Goal: Feedback & Contribution: Contribute content

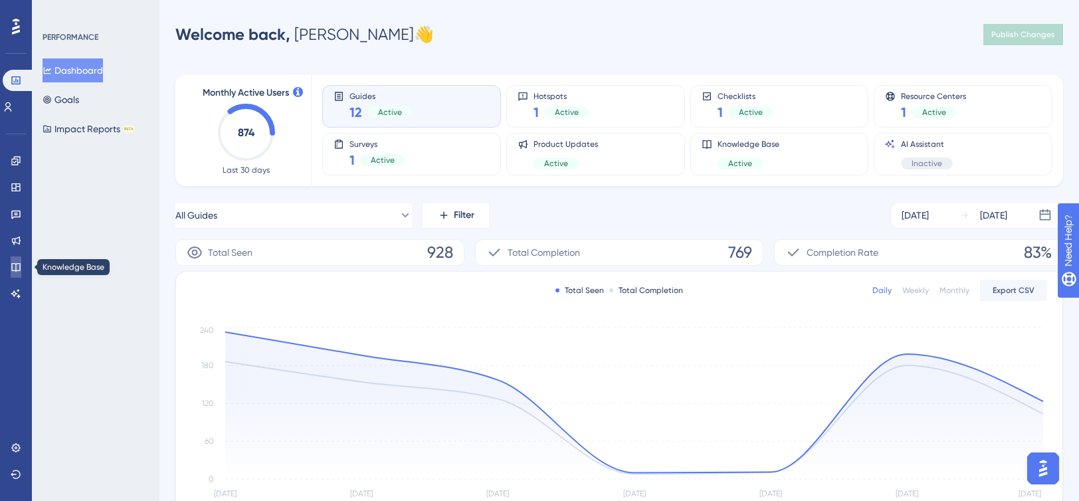
click at [13, 260] on link at bounding box center [16, 266] width 11 height 21
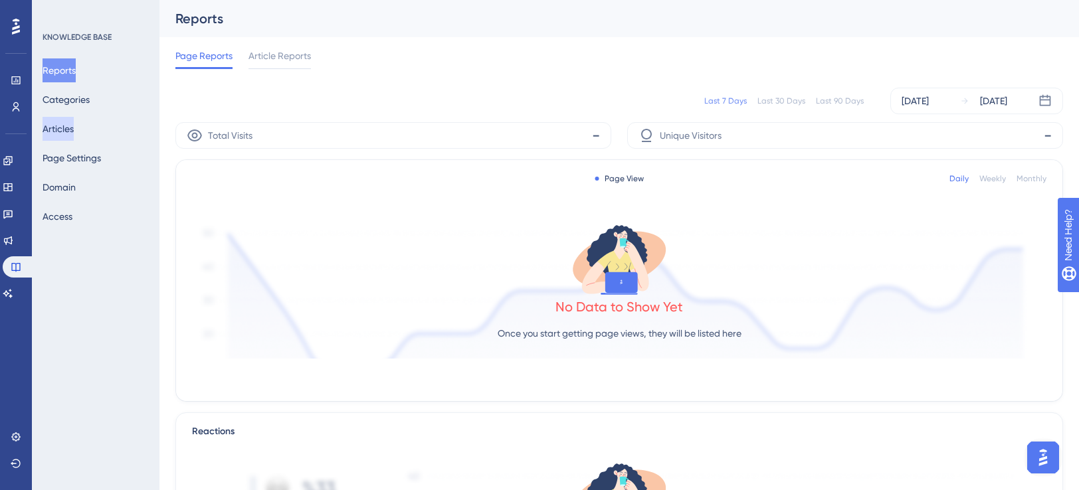
click at [67, 119] on button "Articles" at bounding box center [58, 129] width 31 height 24
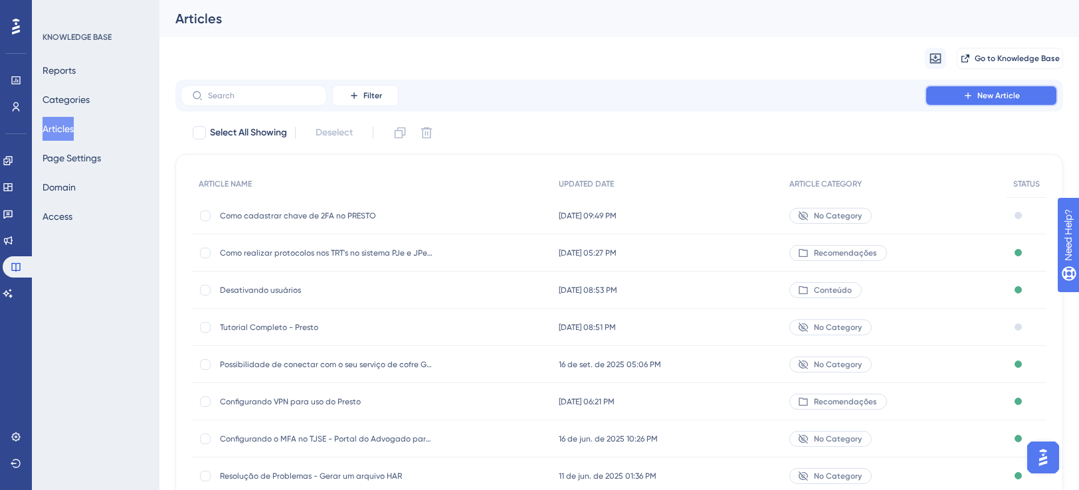
click at [992, 101] on button "New Article" at bounding box center [991, 95] width 133 height 21
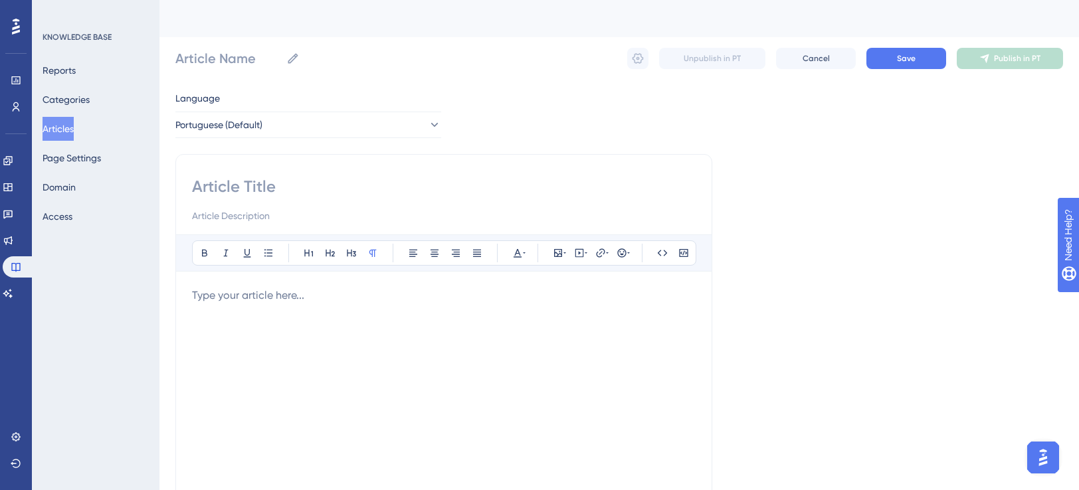
click at [259, 183] on input at bounding box center [443, 186] width 503 height 21
type input "Sistemas operacion"
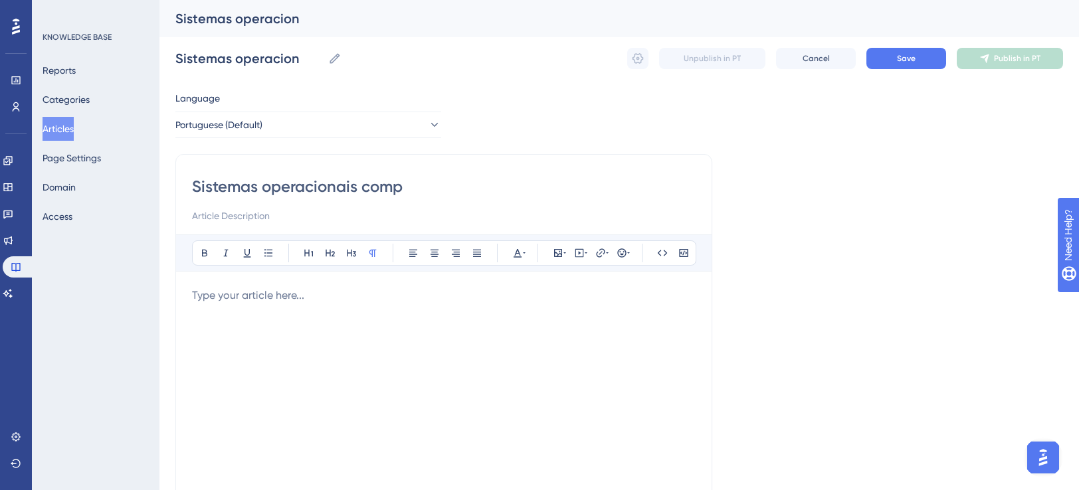
type input "Sistemas operacionais compa"
type input "Sistemas operacionais compat"
type input "Sistemas operacionais compatíveis"
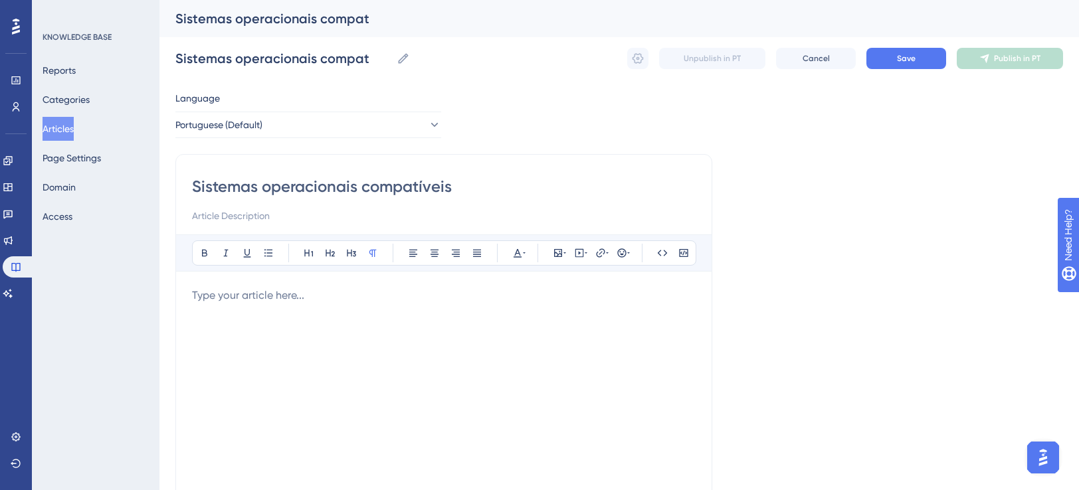
type input "Sistemas operacionais compatíveis"
click at [244, 300] on p at bounding box center [443, 296] width 503 height 16
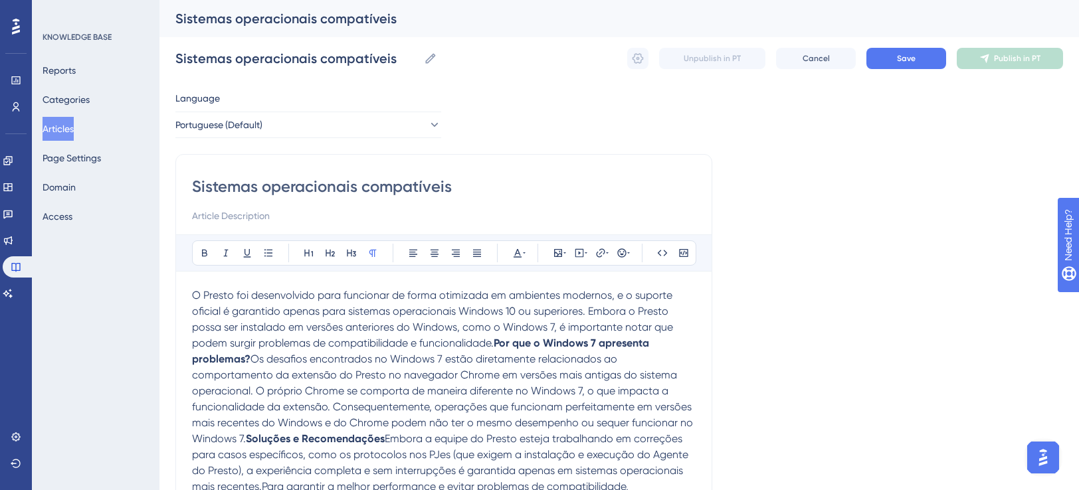
click at [495, 342] on span "O Presto foi desenvolvido para funcionar de forma otimizada em ambientes modern…" at bounding box center [434, 319] width 484 height 60
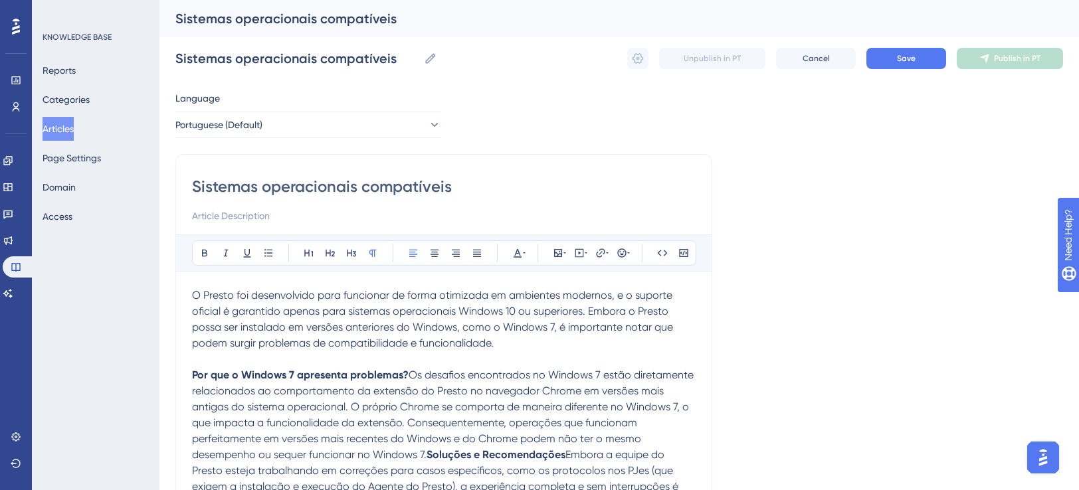
click at [408, 374] on span "Os desafios encontrados no Windows 7 estão diretamente relacionados ao comporta…" at bounding box center [444, 415] width 504 height 92
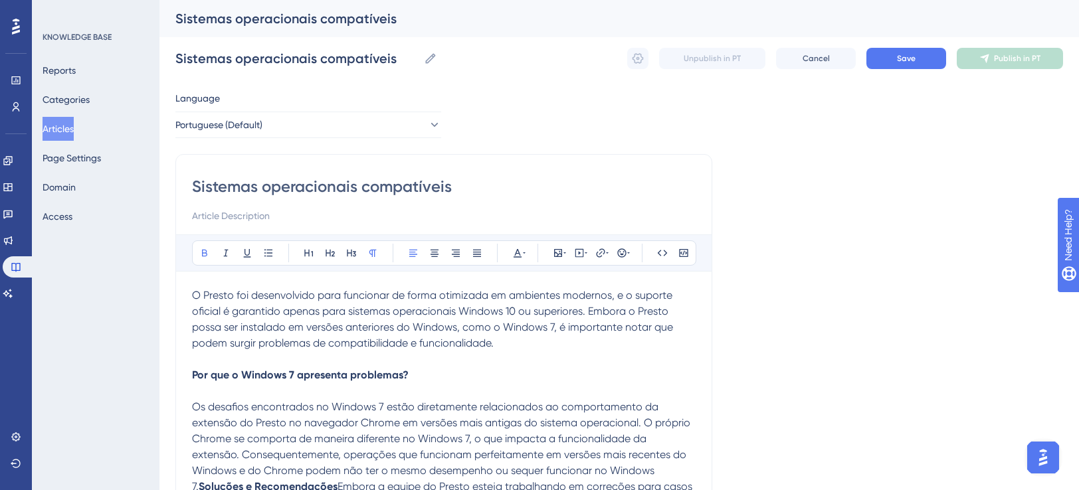
scroll to position [133, 0]
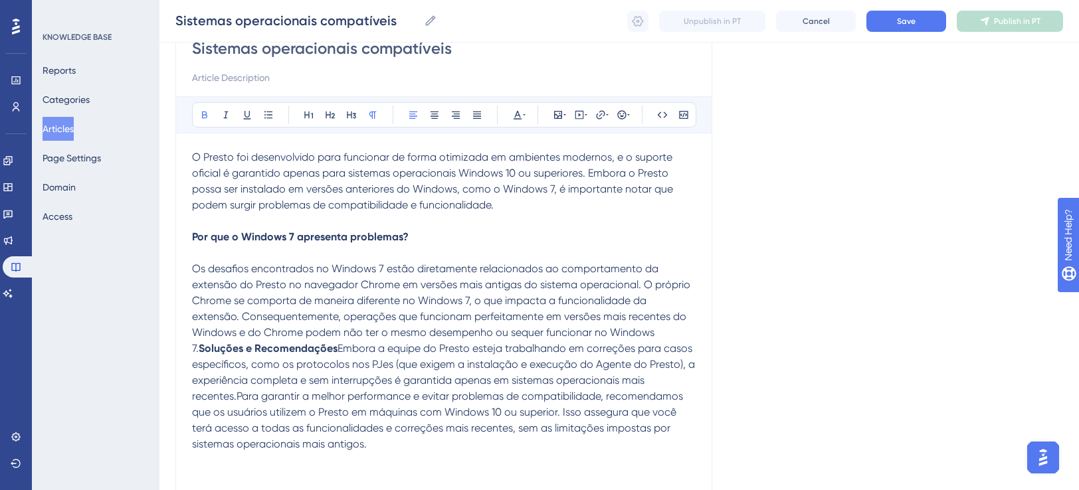
click at [337, 342] on strong "Soluções e Recomendações" at bounding box center [268, 348] width 139 height 13
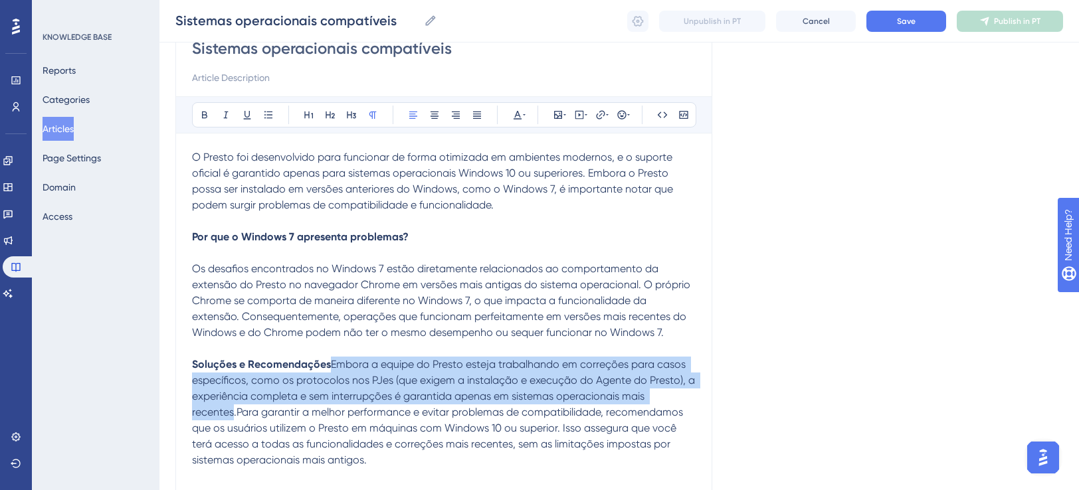
drag, startPoint x: 329, startPoint y: 365, endPoint x: 233, endPoint y: 418, distance: 109.7
click at [233, 418] on span "Embora a equipe do Presto esteja trabalhando em correções para casos específico…" at bounding box center [444, 412] width 505 height 108
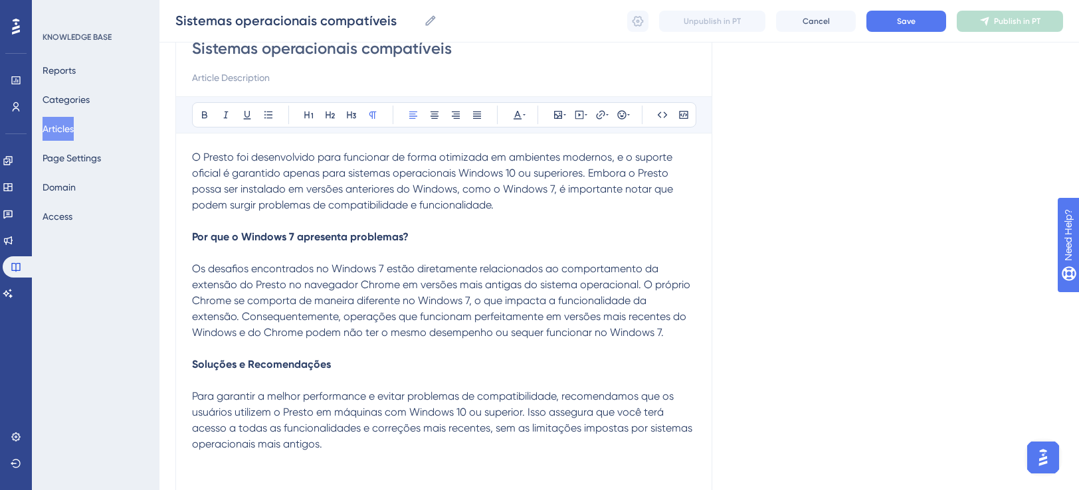
click at [191, 236] on div "Sistemas operacionais compatíveis Bold Italic Underline Bullet Point Heading 1 …" at bounding box center [443, 258] width 537 height 485
drag, startPoint x: 410, startPoint y: 236, endPoint x: 149, endPoint y: 238, distance: 260.4
click at [159, 238] on div "Performance Users Engagement Widgets Feedback Product Updates Knowledge Base AI…" at bounding box center [618, 234] width 919 height 735
click at [306, 119] on icon at bounding box center [309, 115] width 11 height 11
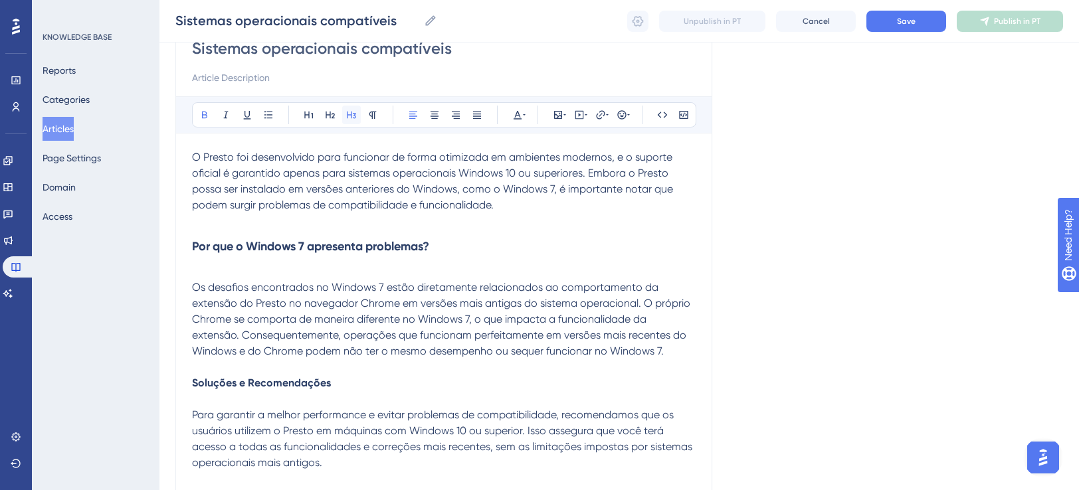
click at [355, 120] on button at bounding box center [351, 115] width 19 height 19
drag, startPoint x: 335, startPoint y: 382, endPoint x: 173, endPoint y: 379, distance: 162.7
click at [173, 379] on div "Performance Users Engagement Widgets Feedback Product Updates Knowledge Base AI…" at bounding box center [618, 243] width 919 height 753
click at [351, 119] on icon at bounding box center [351, 115] width 11 height 11
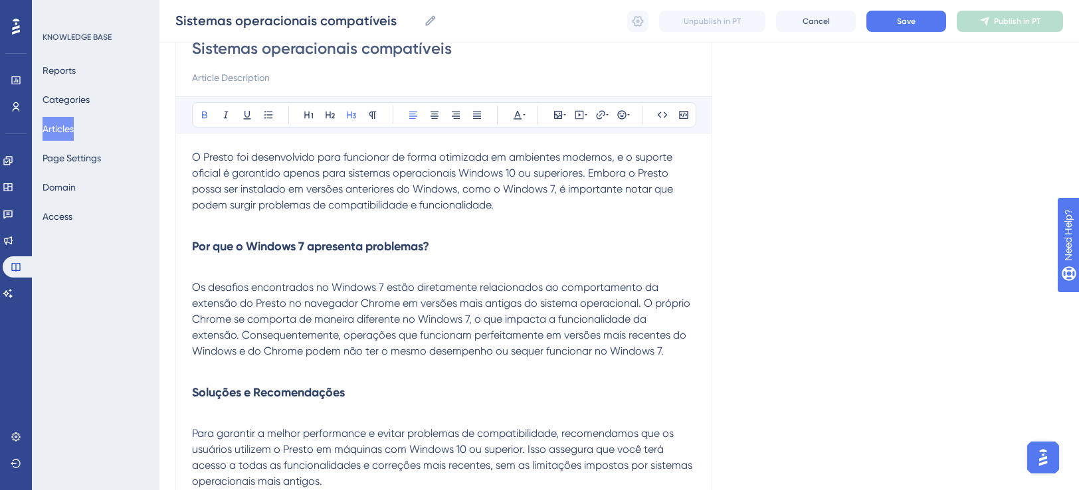
click at [408, 329] on span "Os desafios encontrados no Windows 7 estão diretamente relacionados ao comporta…" at bounding box center [442, 319] width 501 height 76
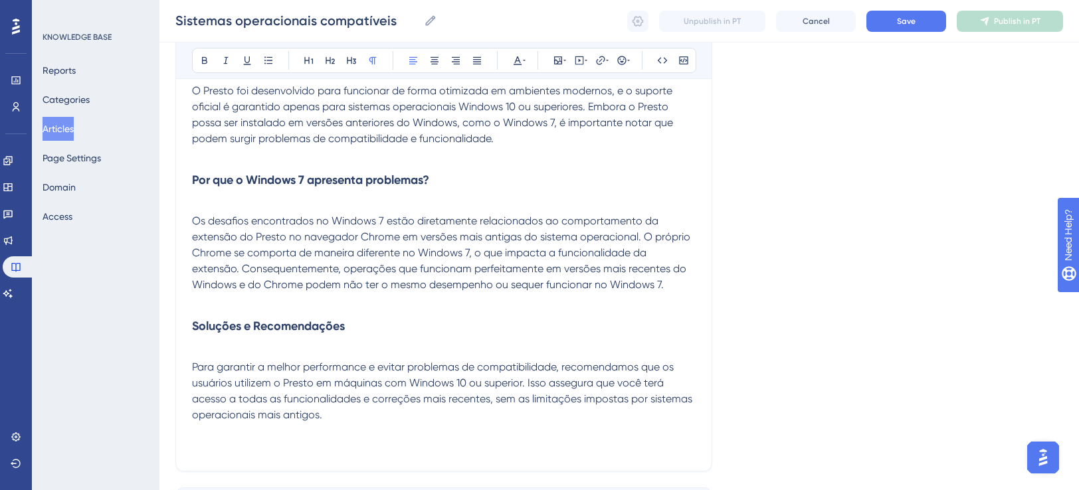
scroll to position [0, 0]
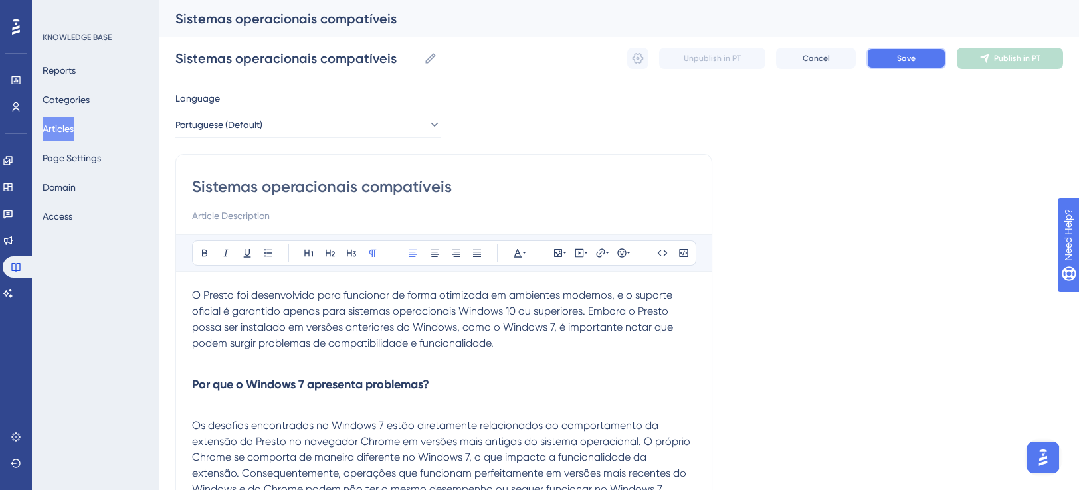
click at [898, 60] on span "Save" at bounding box center [906, 58] width 19 height 11
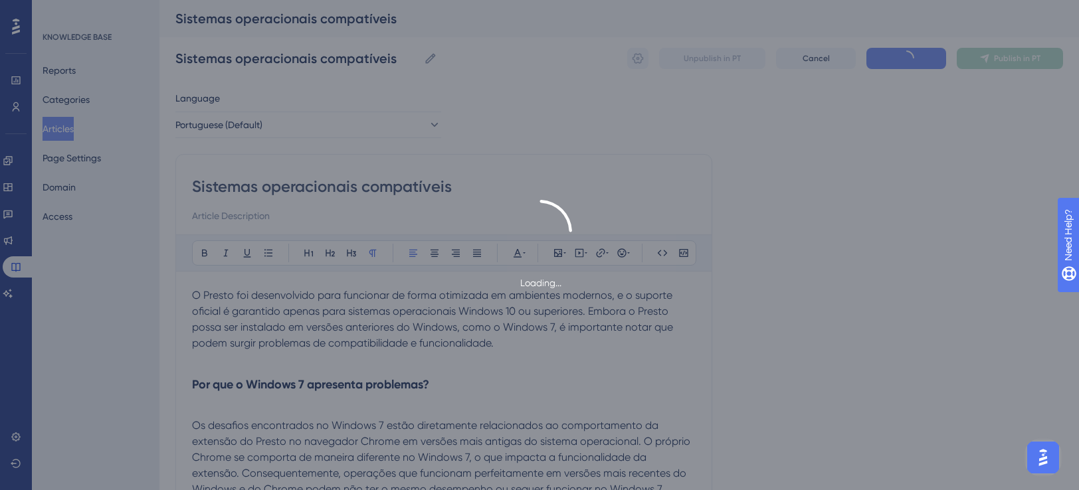
type input "Sistemas operacionais compatíveis"
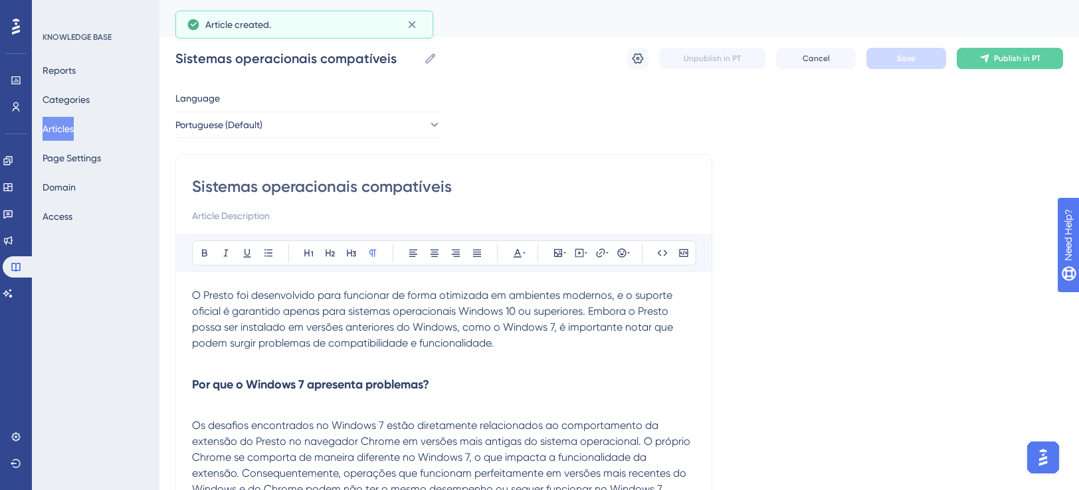
scroll to position [156, 0]
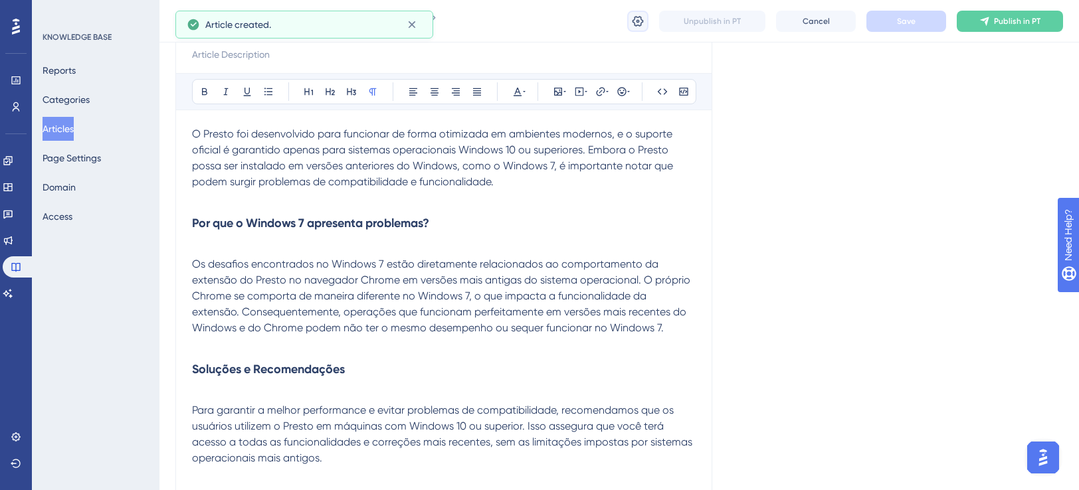
click at [641, 24] on icon at bounding box center [637, 21] width 13 height 13
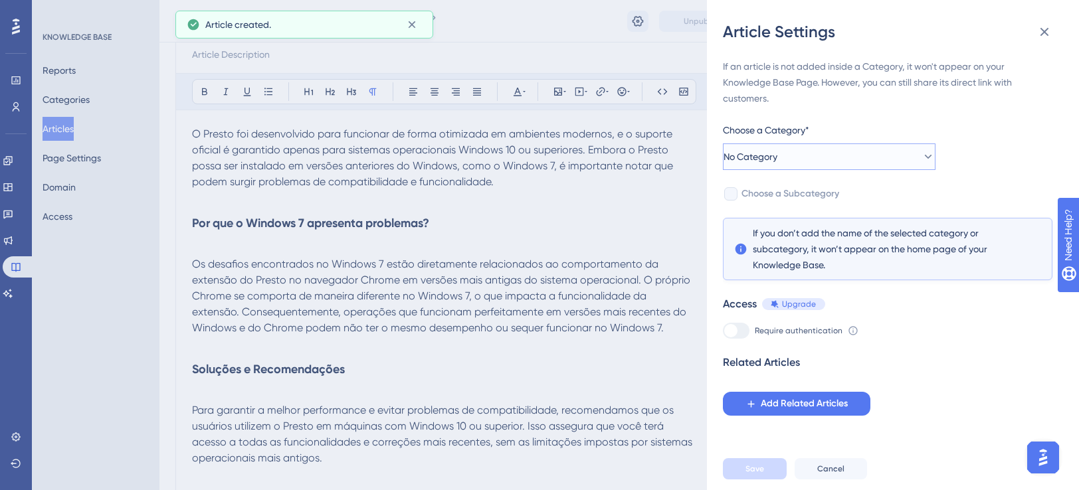
click at [803, 159] on button "No Category" at bounding box center [829, 156] width 213 height 27
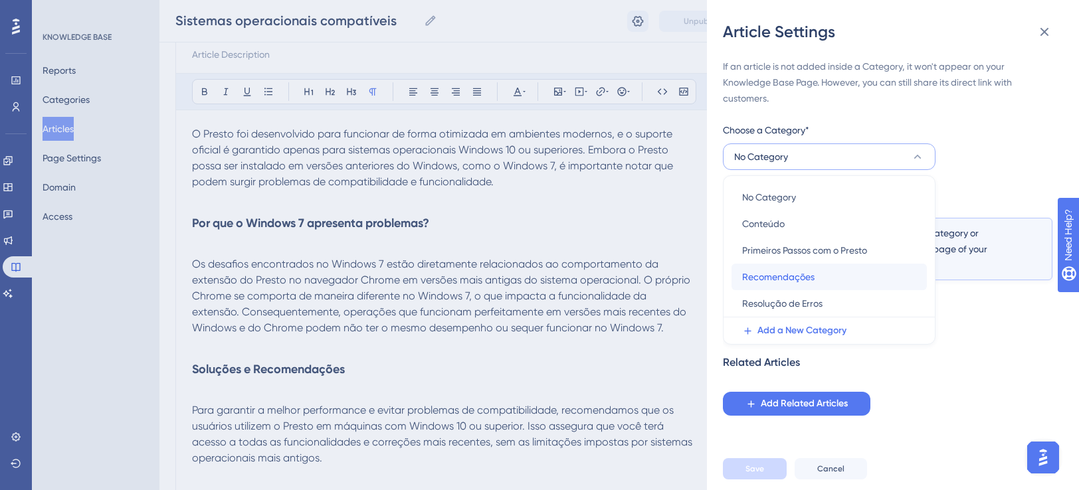
click at [792, 276] on span "Recomendações" at bounding box center [778, 277] width 72 height 16
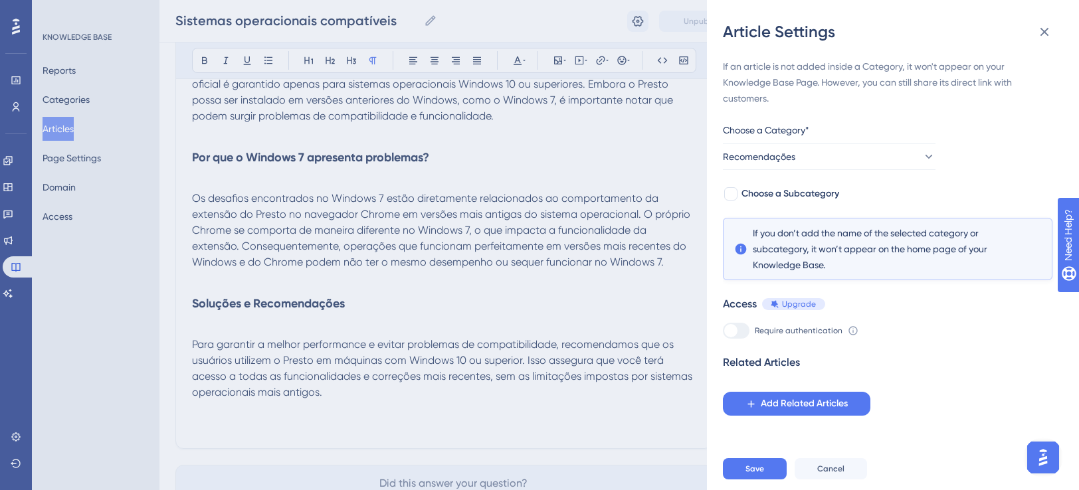
scroll to position [222, 0]
click at [757, 480] on button "Save" at bounding box center [755, 468] width 64 height 21
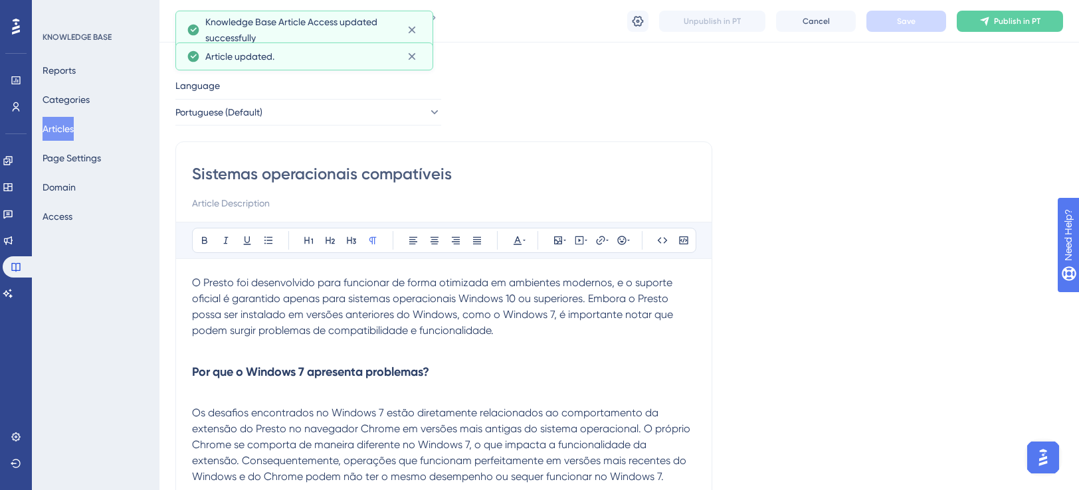
scroll to position [0, 0]
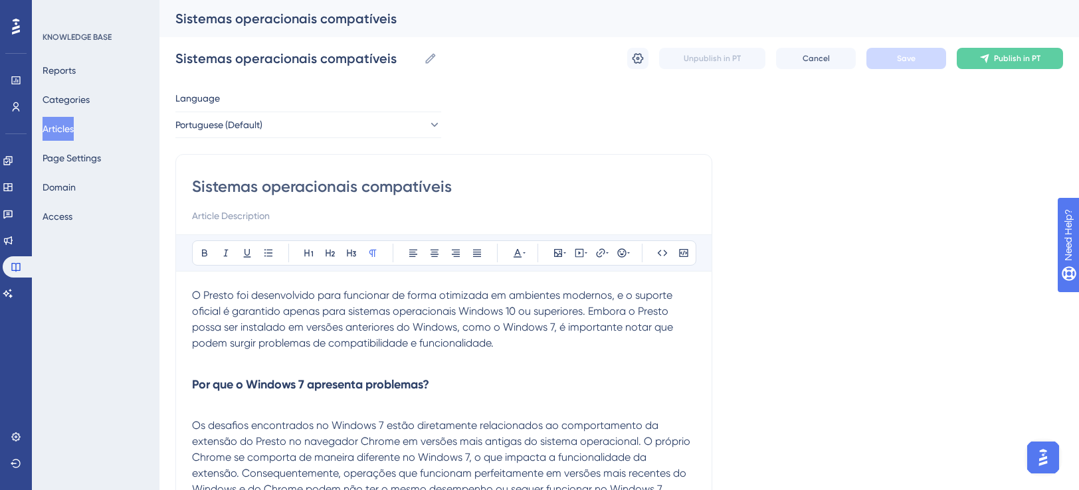
click at [462, 310] on span "O Presto foi desenvolvido para funcionar de forma otimizada em ambientes modern…" at bounding box center [434, 319] width 484 height 60
click at [984, 62] on icon at bounding box center [984, 58] width 11 height 11
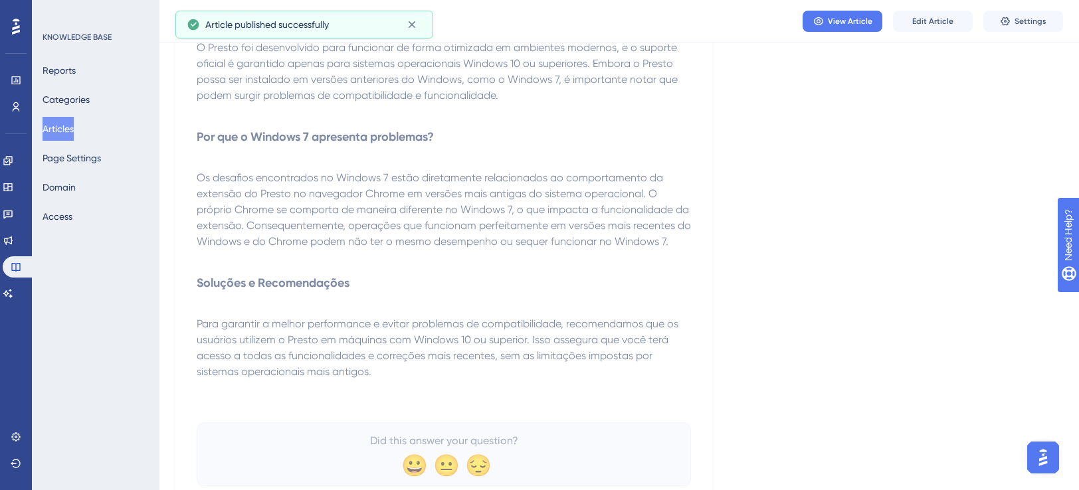
scroll to position [35, 0]
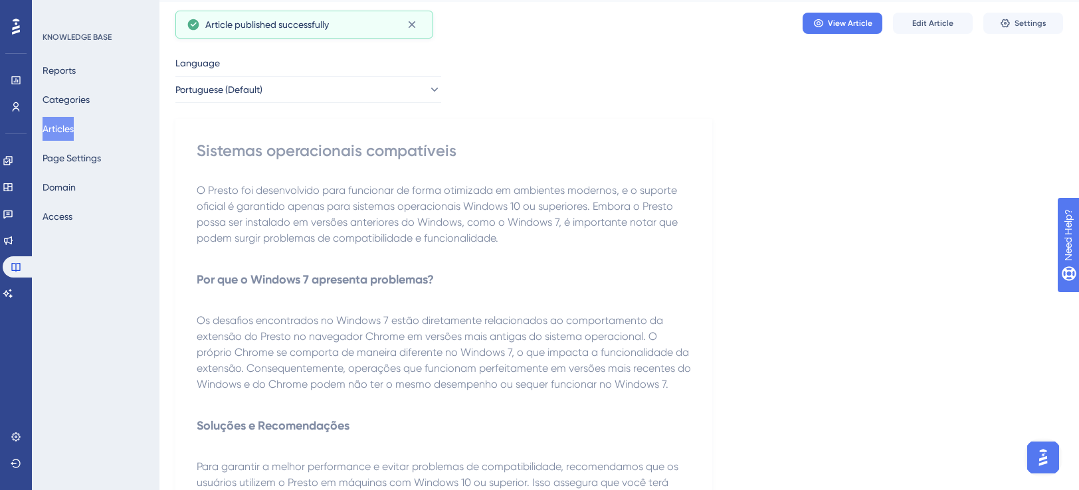
click at [667, 224] on span "O Presto foi desenvolvido para funcionar de forma otimizada em ambientes modern…" at bounding box center [439, 214] width 484 height 60
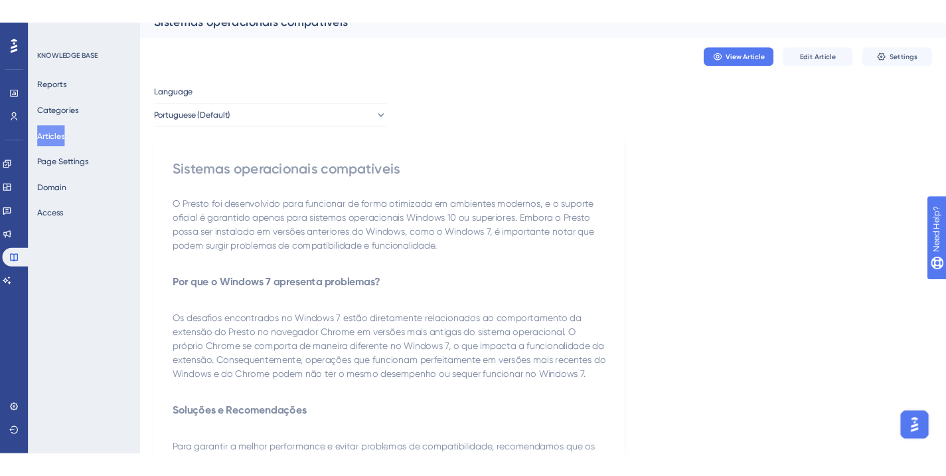
scroll to position [0, 0]
